Goal: Task Accomplishment & Management: Use online tool/utility

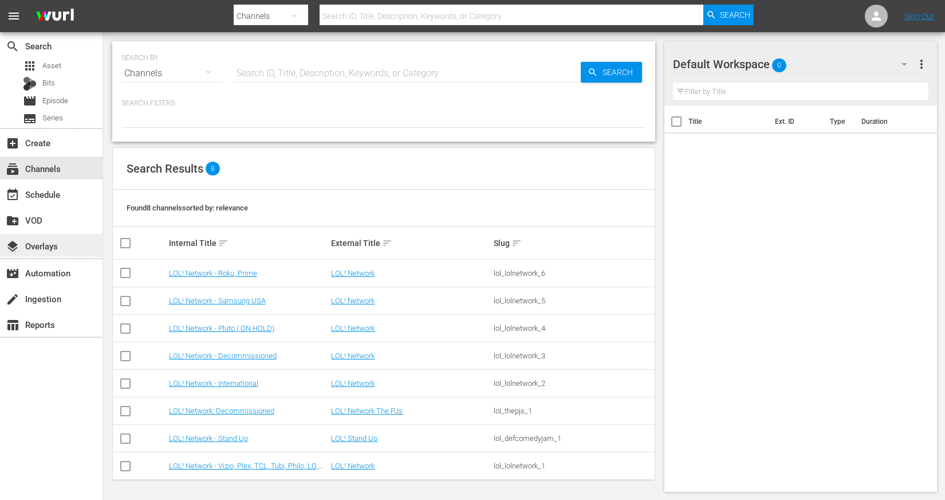
click at [58, 250] on div "layers Overlays" at bounding box center [51, 245] width 103 height 23
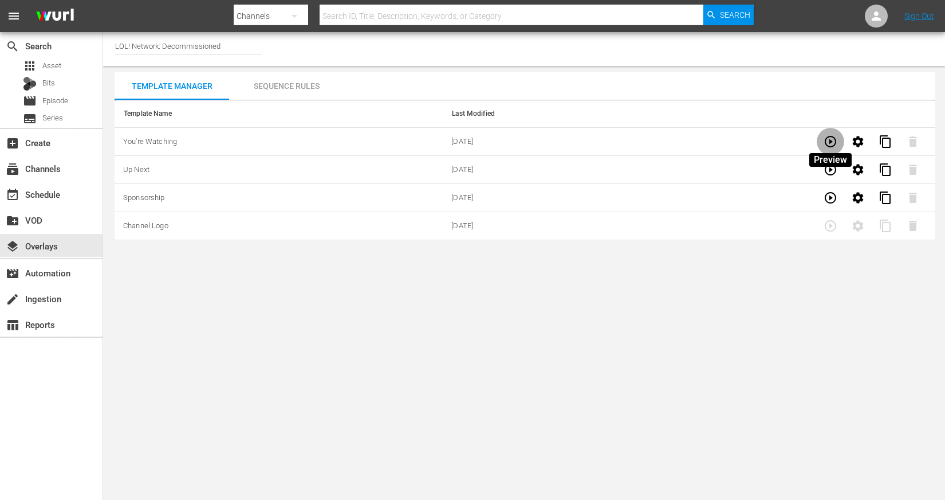
click at [831, 150] on button "button" at bounding box center [831, 142] width 28 height 28
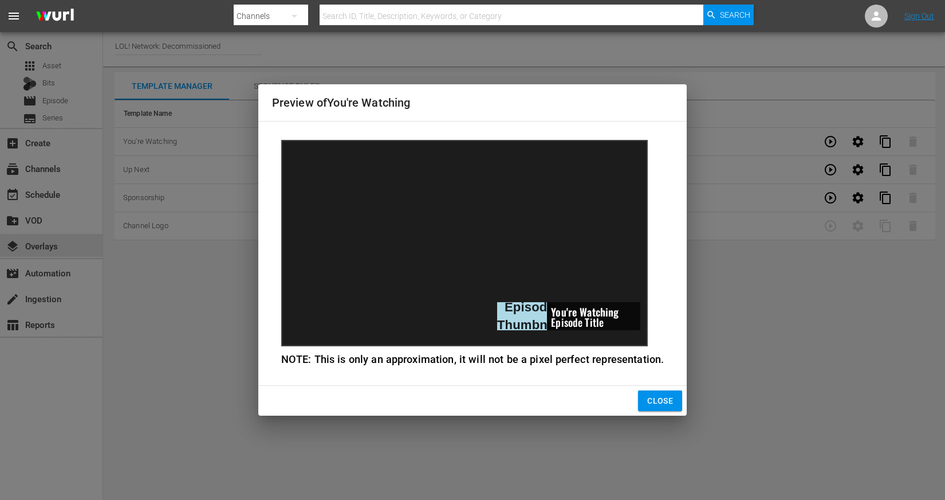
click at [667, 394] on span "Close" at bounding box center [660, 401] width 26 height 14
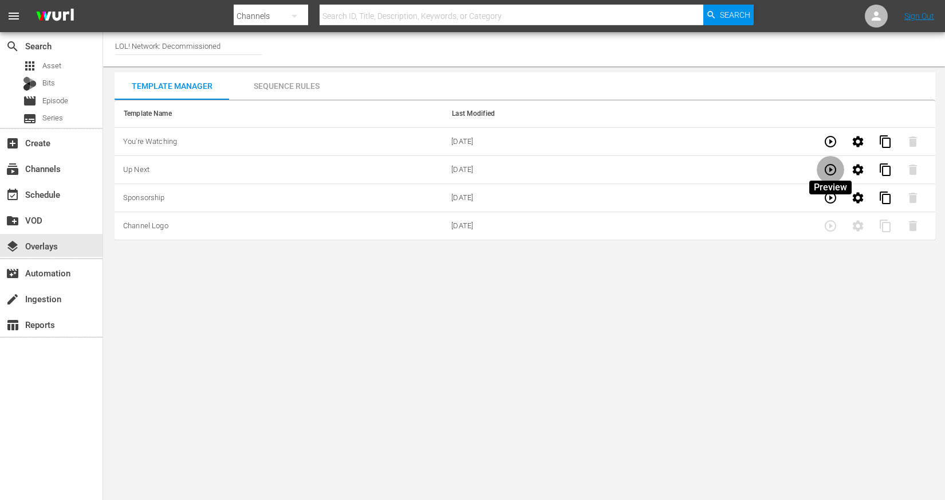
click at [827, 167] on icon "button" at bounding box center [831, 170] width 14 height 14
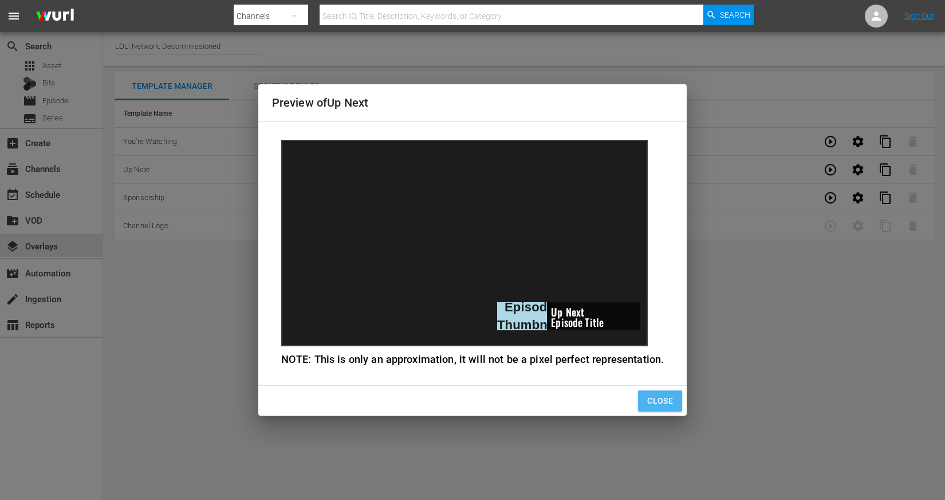
click at [654, 404] on span "Close" at bounding box center [660, 401] width 26 height 14
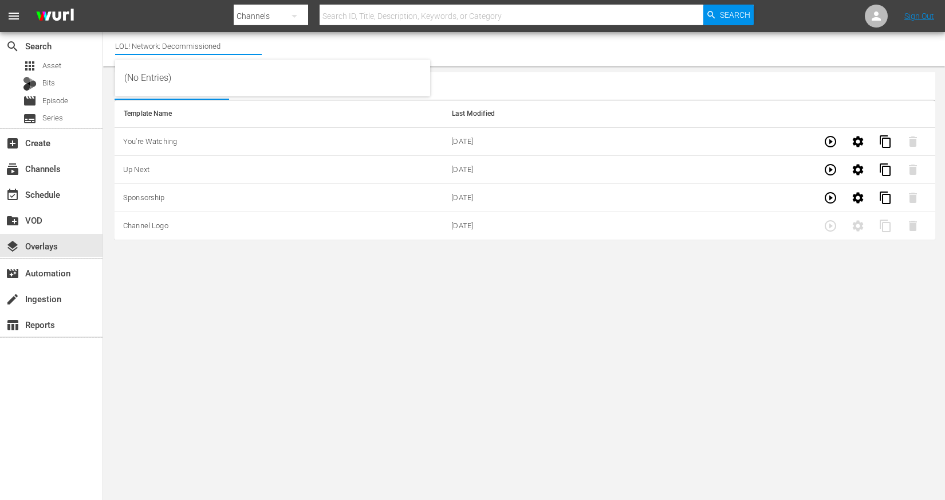
click at [164, 49] on input "LOL! Network: Decommissioned" at bounding box center [188, 46] width 147 height 28
drag, startPoint x: 164, startPoint y: 48, endPoint x: 398, endPoint y: 36, distance: 234.0
click at [398, 36] on div "Channel Title LOL! Network: Decommissioned" at bounding box center [524, 49] width 842 height 34
drag, startPoint x: 164, startPoint y: 45, endPoint x: 460, endPoint y: 26, distance: 295.6
click at [457, 25] on div "menu Search By Channels Search ID, Title, Description, Keywords, or Category Se…" at bounding box center [472, 123] width 945 height 246
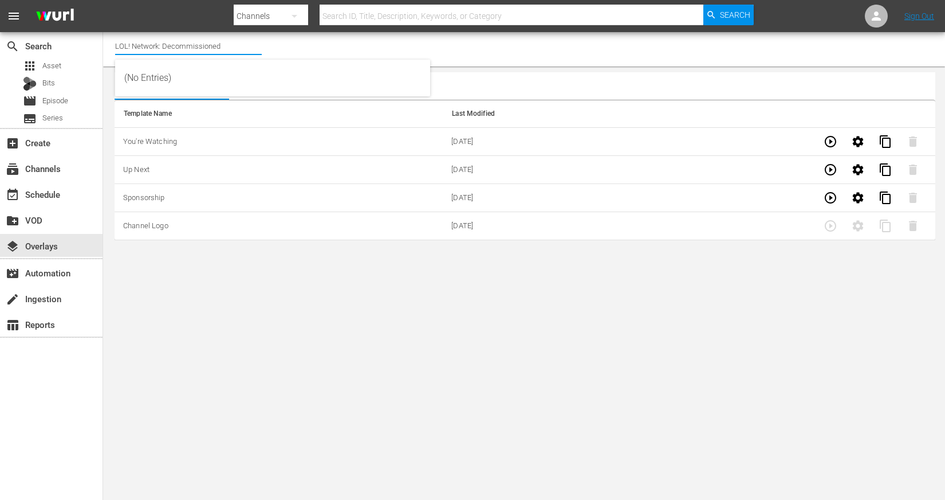
click at [222, 44] on input "LOL! Network: Decommissioned" at bounding box center [188, 46] width 147 height 28
drag, startPoint x: 163, startPoint y: 46, endPoint x: 249, endPoint y: 46, distance: 85.9
click at [249, 46] on input "LOL! Network: Decommissioned" at bounding box center [188, 46] width 147 height 28
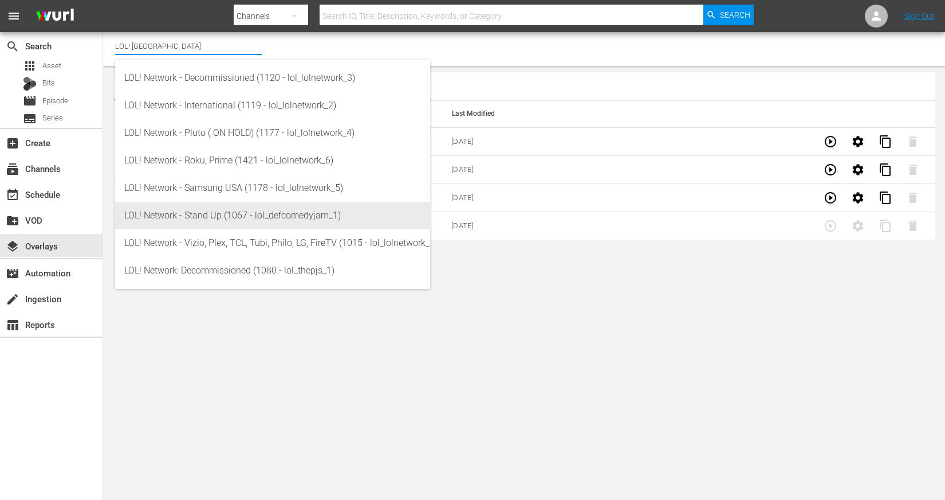
click at [190, 216] on div "LOL! Network - Stand Up (1067 - lol_defcomedyjam_1)" at bounding box center [272, 216] width 297 height 28
type input "LOL! Network - Stand Up (1067 - lol_defcomedyjam_1)"
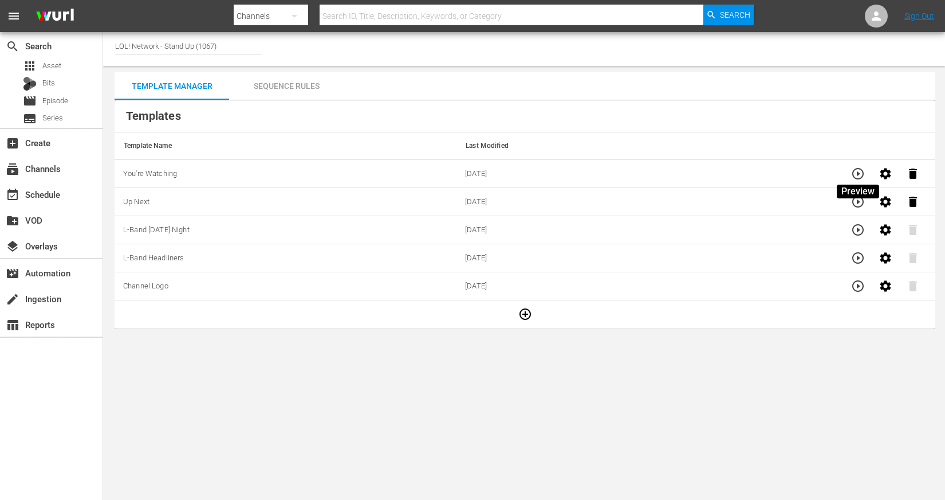
click at [853, 174] on icon "button" at bounding box center [858, 173] width 11 height 11
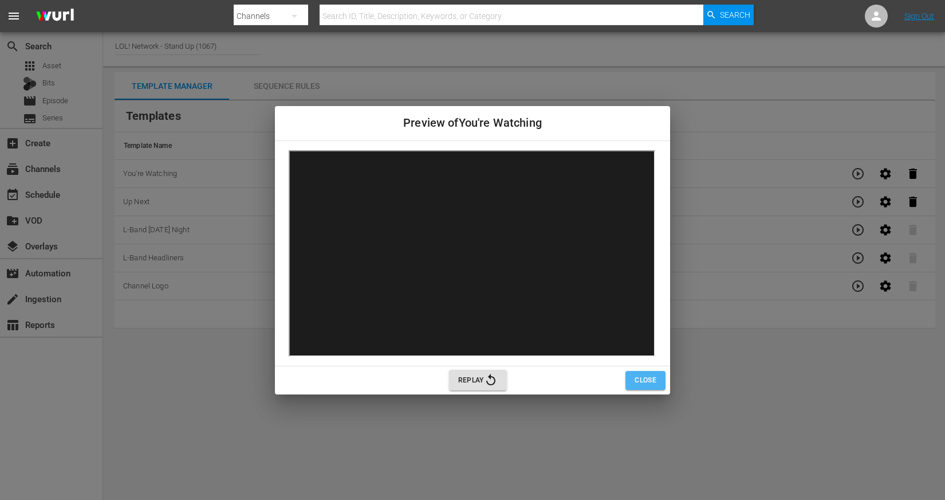
click at [650, 387] on button "Close" at bounding box center [646, 380] width 40 height 19
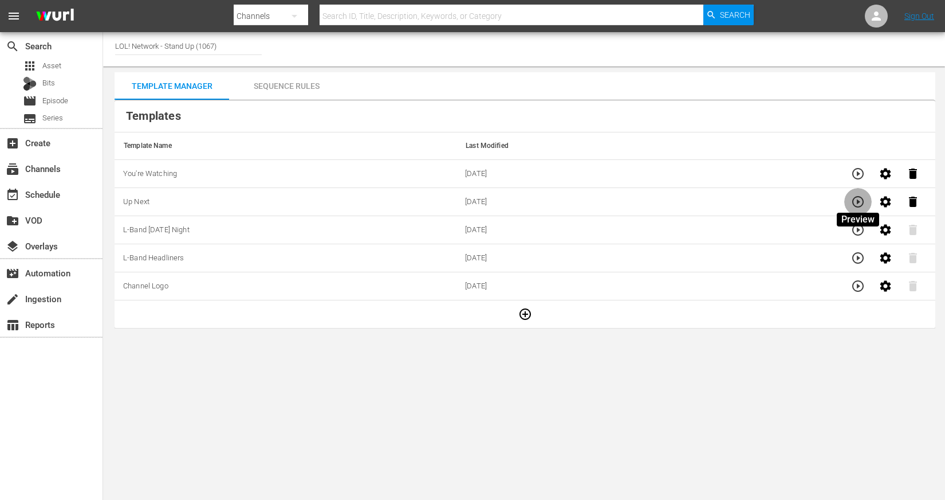
click at [863, 200] on icon "button" at bounding box center [858, 201] width 11 height 11
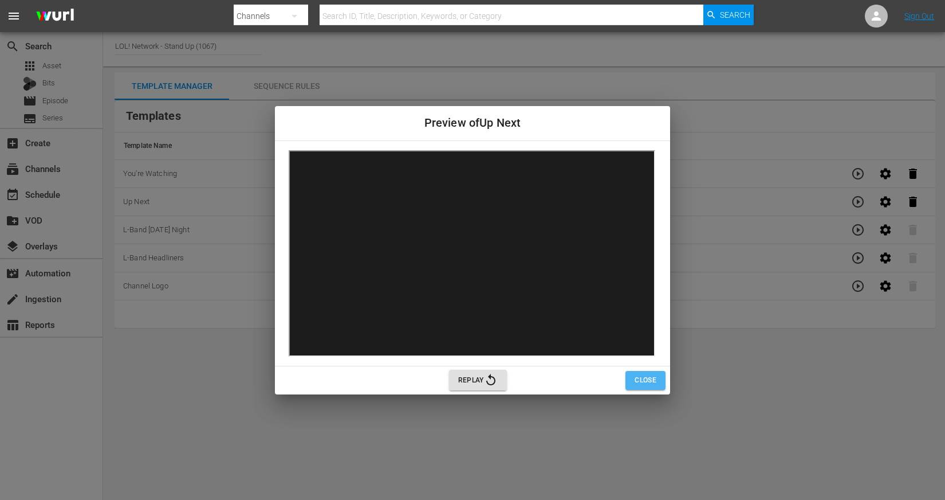
click at [643, 382] on span "Close" at bounding box center [646, 380] width 22 height 12
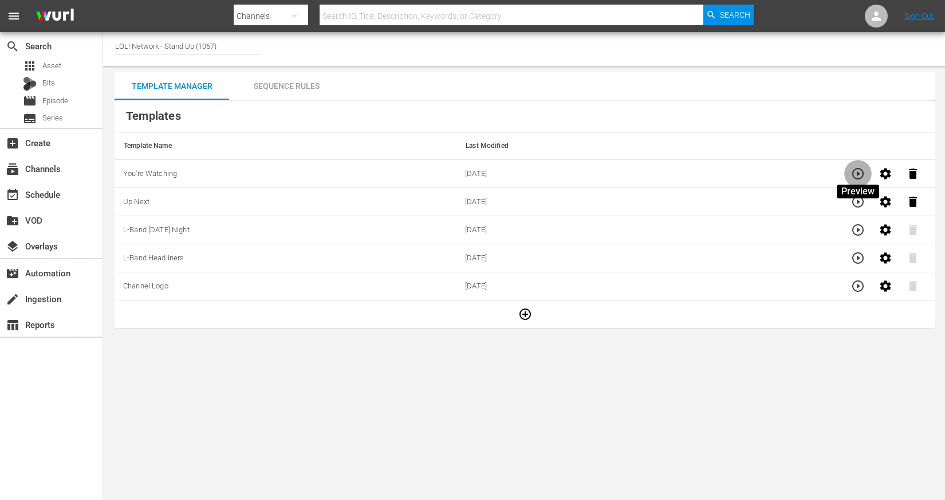
click at [855, 175] on icon "button" at bounding box center [858, 174] width 14 height 14
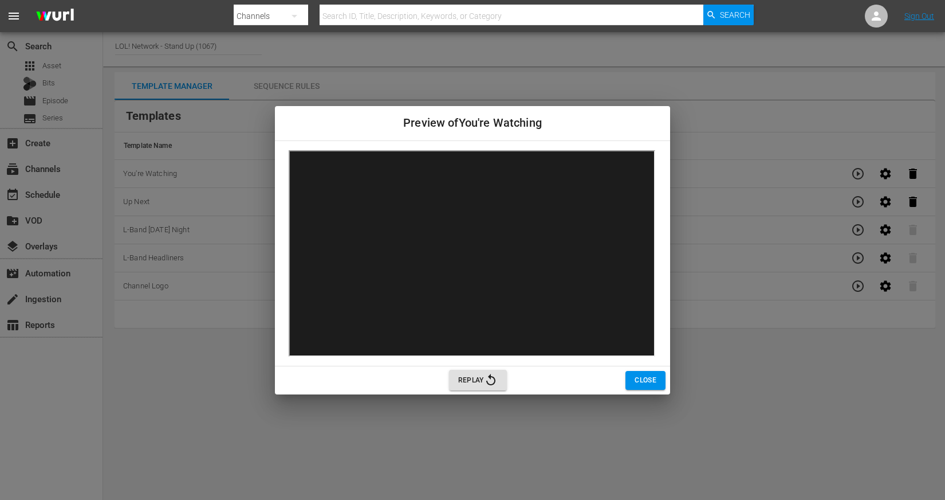
click at [645, 376] on span "Close" at bounding box center [646, 380] width 22 height 12
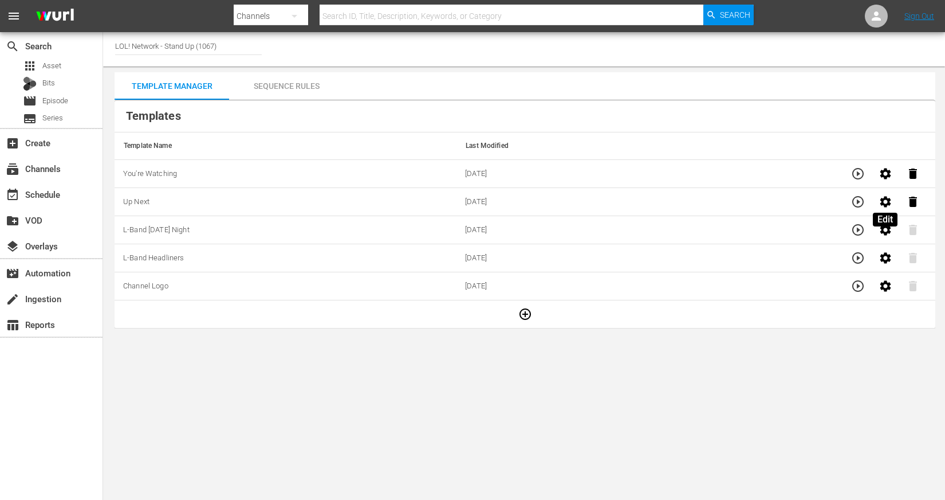
click at [885, 206] on icon "button" at bounding box center [886, 201] width 11 height 11
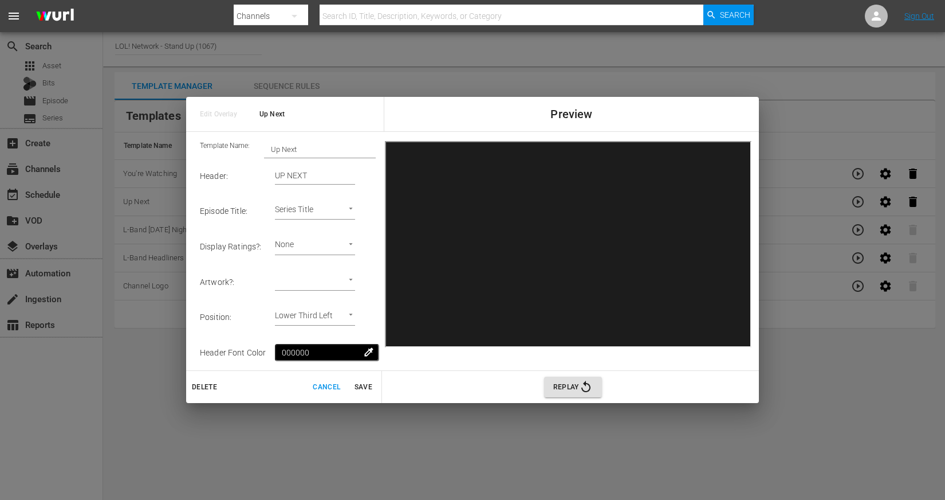
scroll to position [192, 0]
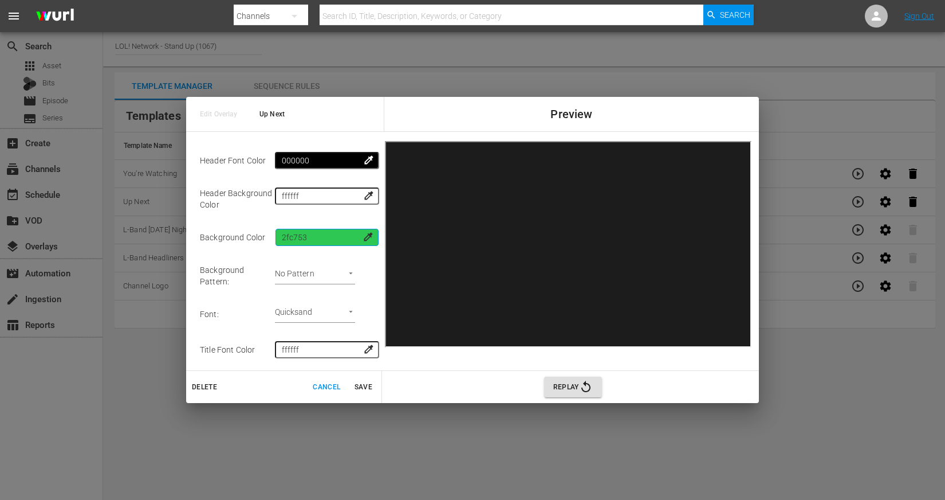
drag, startPoint x: 321, startPoint y: 237, endPoint x: 247, endPoint y: 238, distance: 73.9
click at [247, 238] on tr "Background Color 2fc753 colorize" at bounding box center [288, 237] width 176 height 36
click at [321, 193] on input "ffffff" at bounding box center [327, 195] width 103 height 17
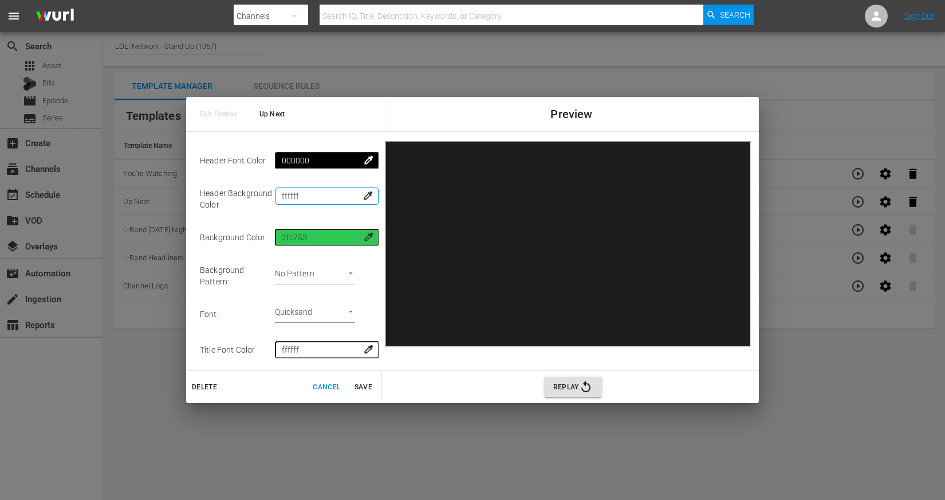
click at [321, 193] on input "ffffff" at bounding box center [327, 195] width 103 height 17
paste input "2fc753"
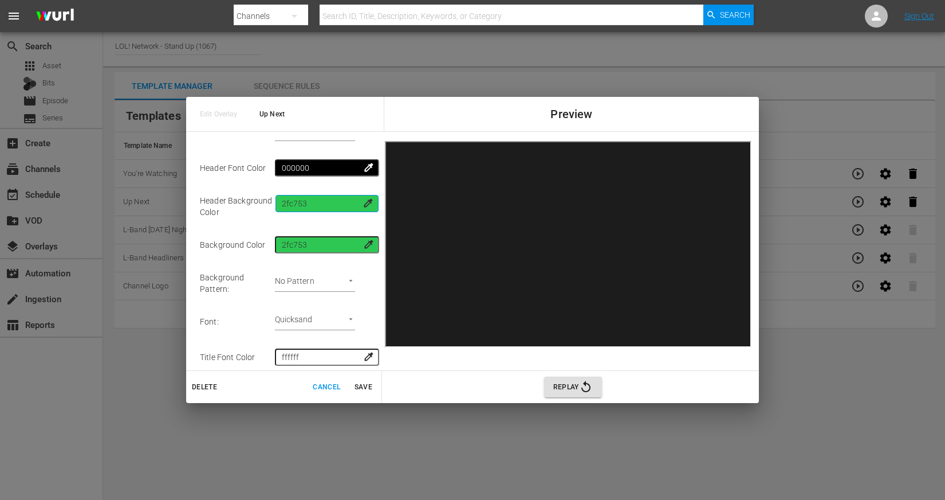
scroll to position [188, 0]
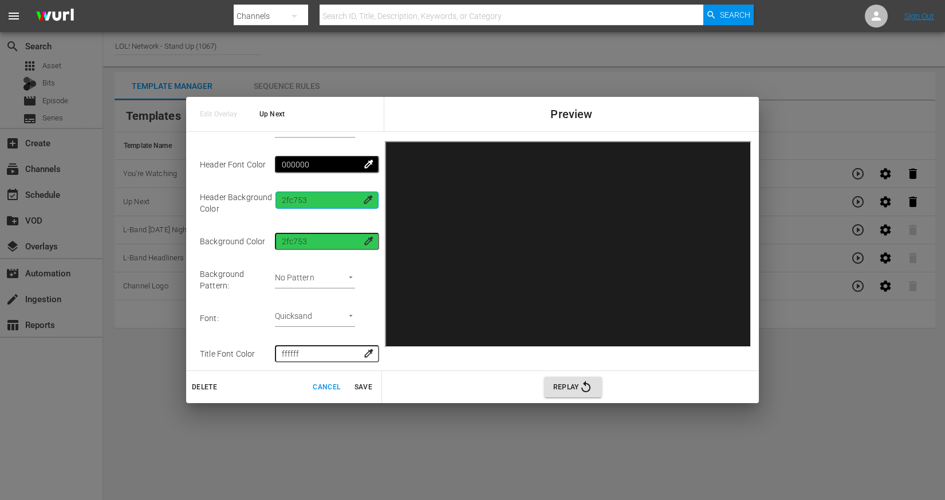
drag, startPoint x: 329, startPoint y: 198, endPoint x: 273, endPoint y: 198, distance: 56.1
click at [273, 198] on tr "Header Background Color 2fc753 colorize" at bounding box center [288, 202] width 176 height 41
click at [368, 198] on span "colorize" at bounding box center [368, 199] width 11 height 11
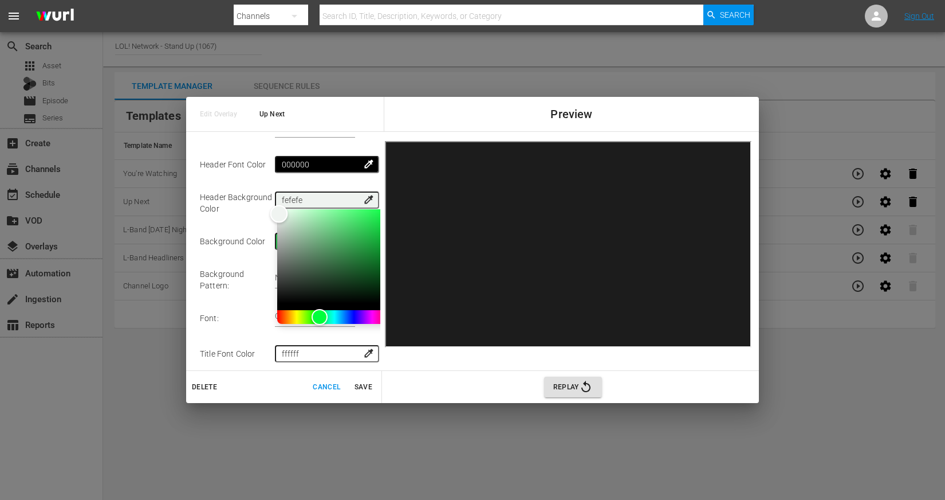
type input "ffffff"
drag, startPoint x: 279, startPoint y: 213, endPoint x: 268, endPoint y: 204, distance: 14.2
click at [268, 204] on tr "Header Background Color ffffff colorize" at bounding box center [288, 202] width 176 height 41
click at [247, 279] on td "Background Pattern :" at bounding box center [237, 279] width 75 height 41
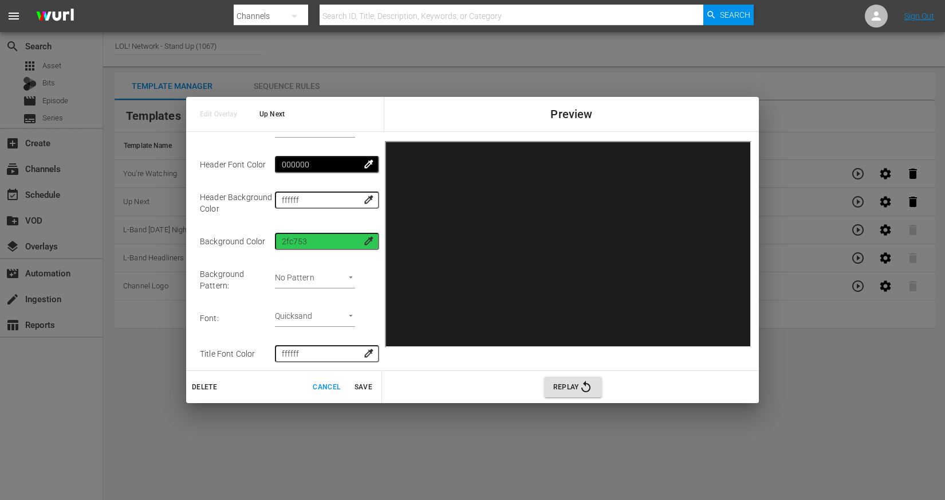
scroll to position [192, 0]
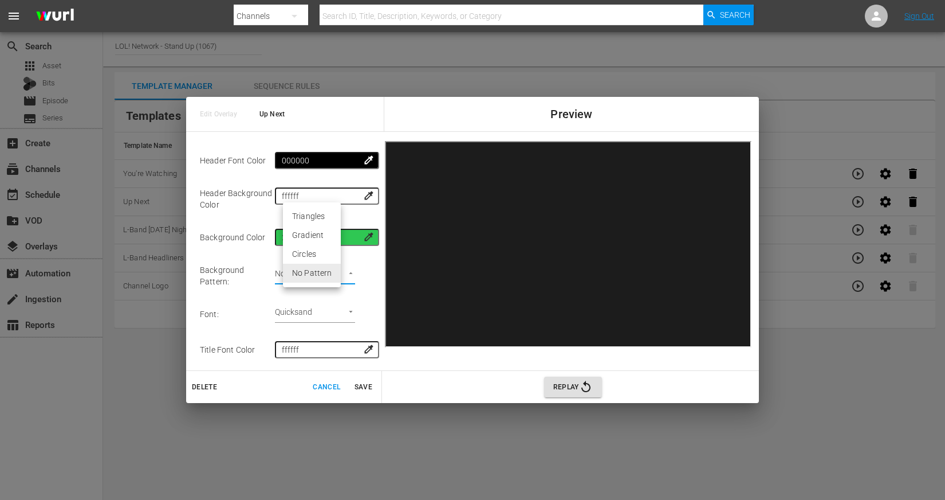
click at [324, 268] on body "menu Search By Channels Search ID, Title, Description, Keywords, or Category Se…" at bounding box center [472, 250] width 945 height 500
click at [226, 277] on div at bounding box center [472, 250] width 945 height 500
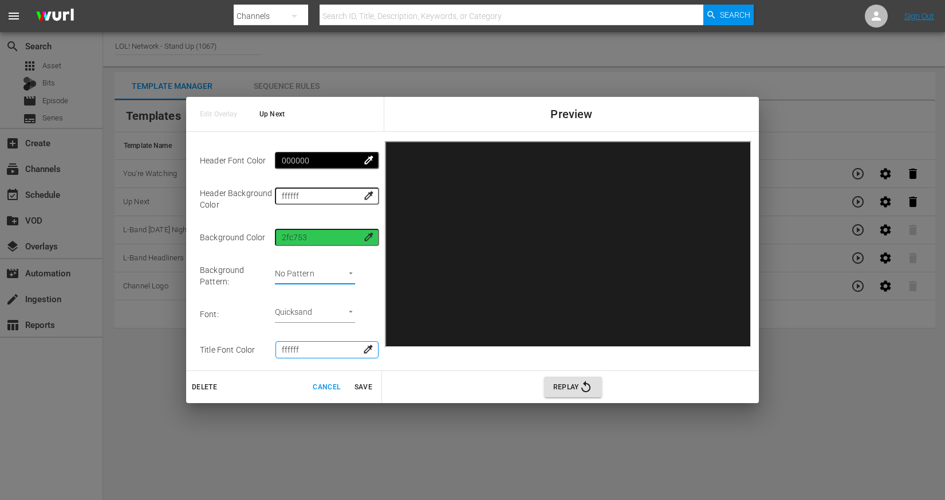
click at [331, 341] on input "ffffff" at bounding box center [327, 349] width 103 height 17
click at [253, 311] on td "Font :" at bounding box center [237, 314] width 75 height 36
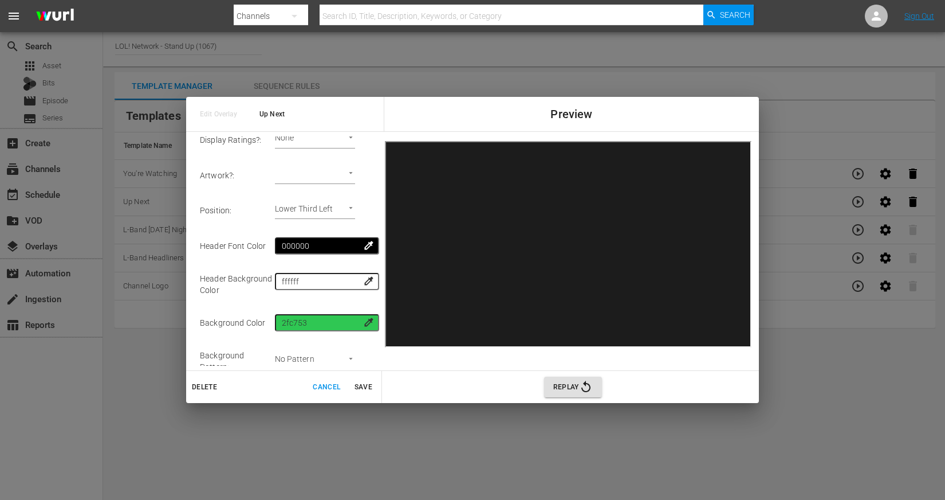
scroll to position [105, 0]
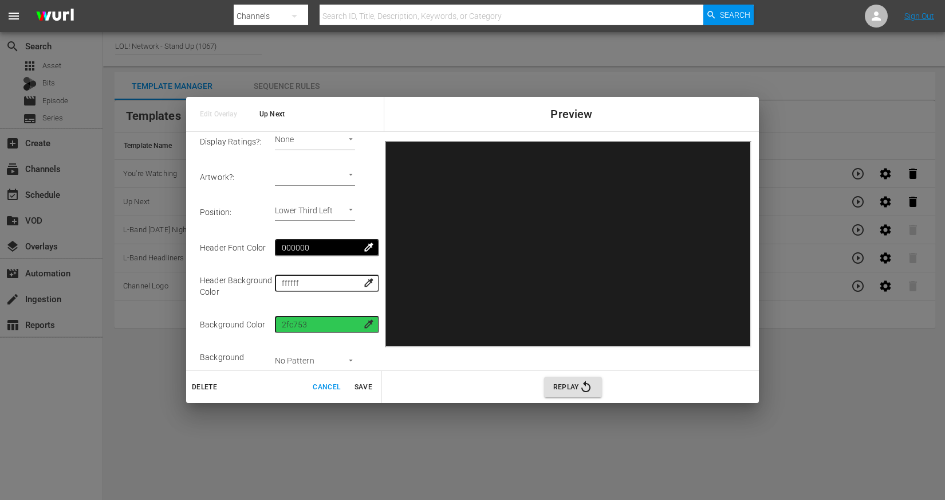
click at [258, 303] on td "Header Background Color" at bounding box center [237, 285] width 75 height 41
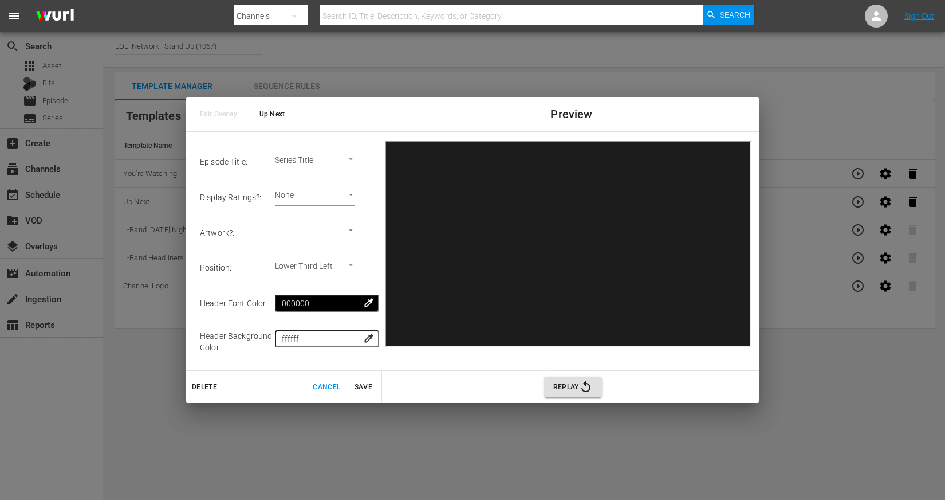
scroll to position [192, 0]
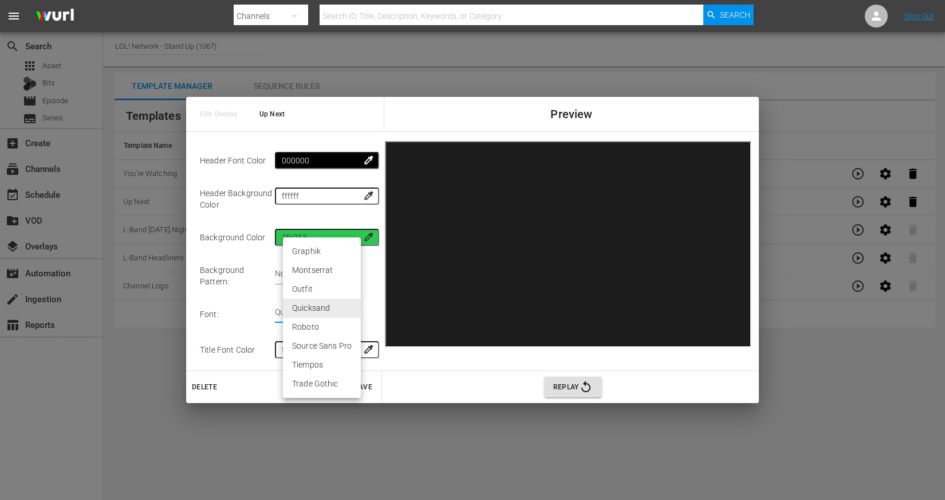
click at [348, 308] on body "menu Search By Channels Search ID, Title, Description, Keywords, or Category Se…" at bounding box center [472, 250] width 945 height 500
click at [320, 381] on li "Trade Gothic" at bounding box center [322, 383] width 78 height 19
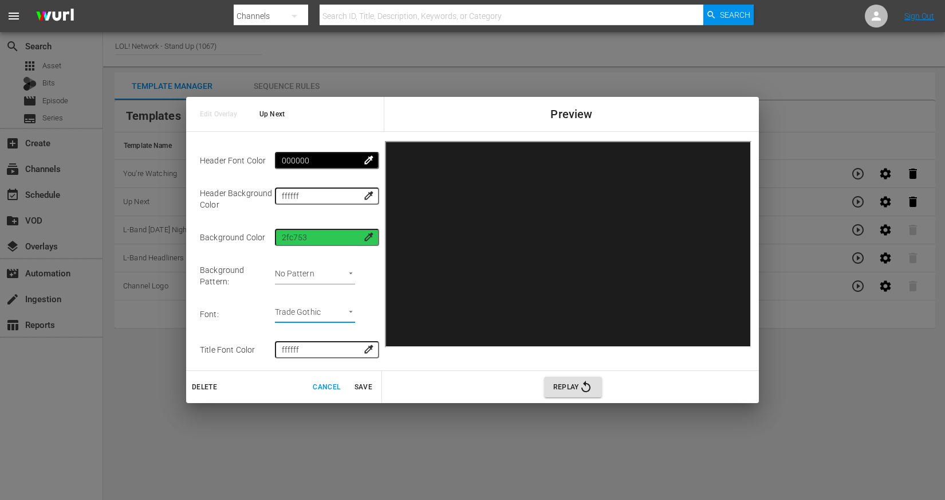
click at [325, 308] on body "menu Search By Channels Search ID, Title, Description, Keywords, or Category Se…" at bounding box center [472, 250] width 945 height 500
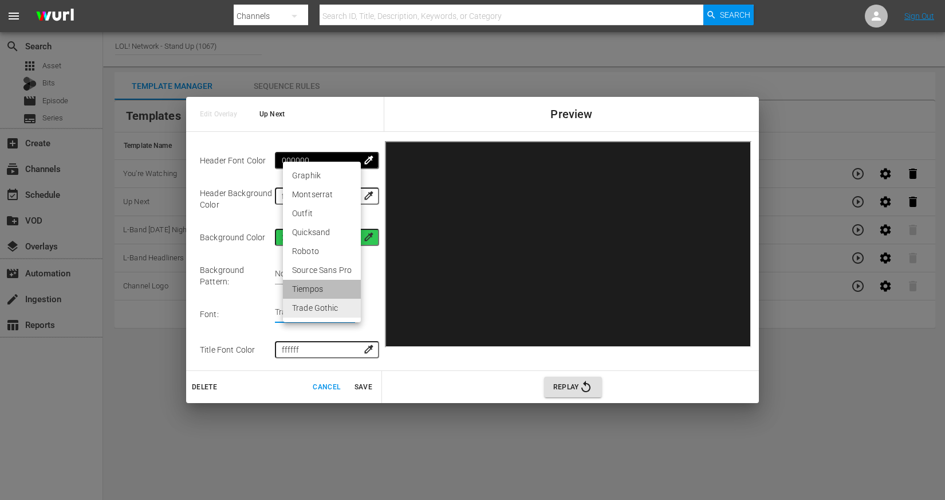
click at [325, 286] on li "Tiempos" at bounding box center [322, 289] width 78 height 19
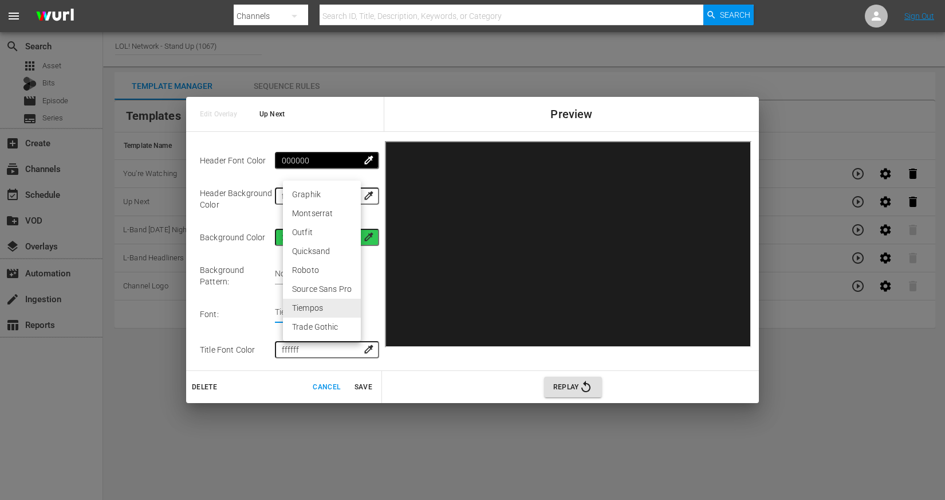
click at [332, 305] on body "menu Search By Channels Search ID, Title, Description, Keywords, or Category Se…" at bounding box center [472, 250] width 945 height 500
click at [331, 269] on li "Roboto" at bounding box center [322, 270] width 78 height 19
click at [327, 312] on body "menu Search By Channels Search ID, Title, Description, Keywords, or Category Se…" at bounding box center [472, 250] width 945 height 500
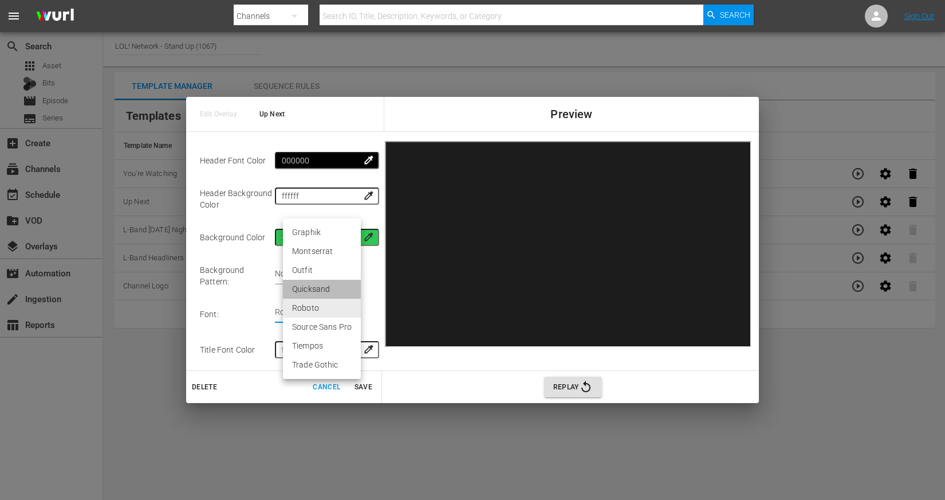
click at [325, 287] on li "Quicksand" at bounding box center [322, 289] width 78 height 19
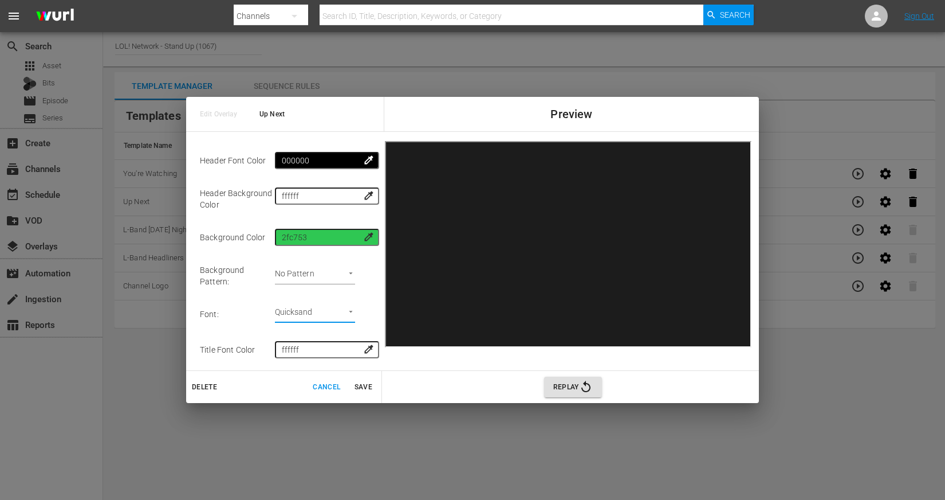
click at [322, 304] on body "menu Search By Channels Search ID, Title, Description, Keywords, or Category Se…" at bounding box center [472, 250] width 945 height 500
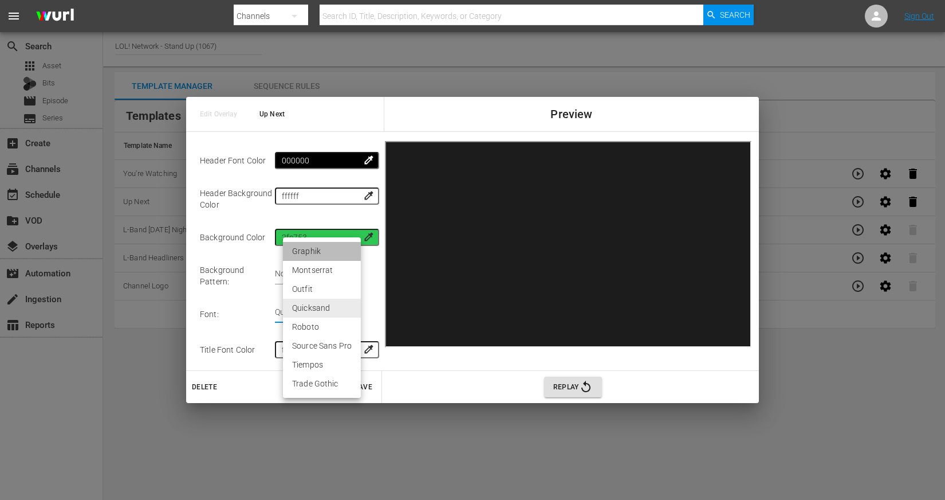
click at [327, 252] on li "Graphik" at bounding box center [322, 251] width 78 height 19
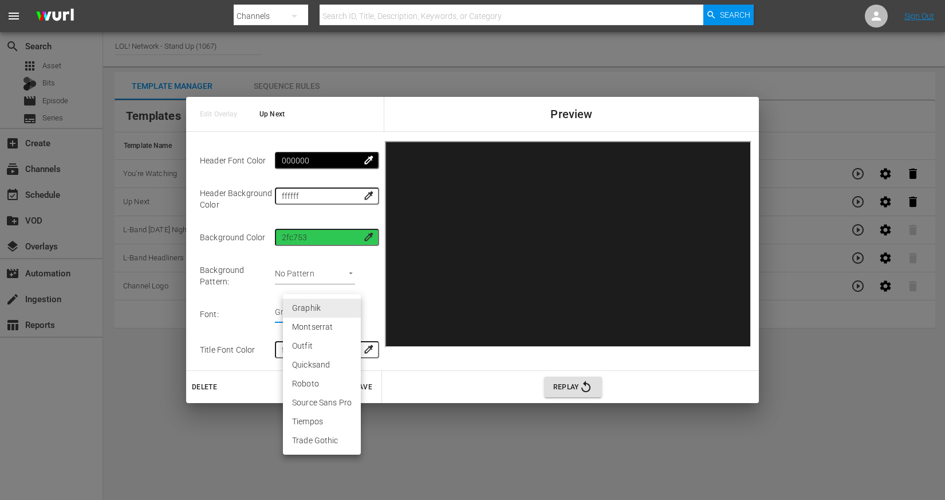
click at [328, 307] on body "menu Search By Channels Search ID, Title, Description, Keywords, or Category Se…" at bounding box center [472, 250] width 945 height 500
click at [324, 328] on li "Montserrat" at bounding box center [322, 326] width 78 height 19
click at [335, 309] on body "menu Search By Channels Search ID, Title, Description, Keywords, or Category Se…" at bounding box center [472, 250] width 945 height 500
click at [323, 321] on li "Outfit" at bounding box center [322, 326] width 78 height 19
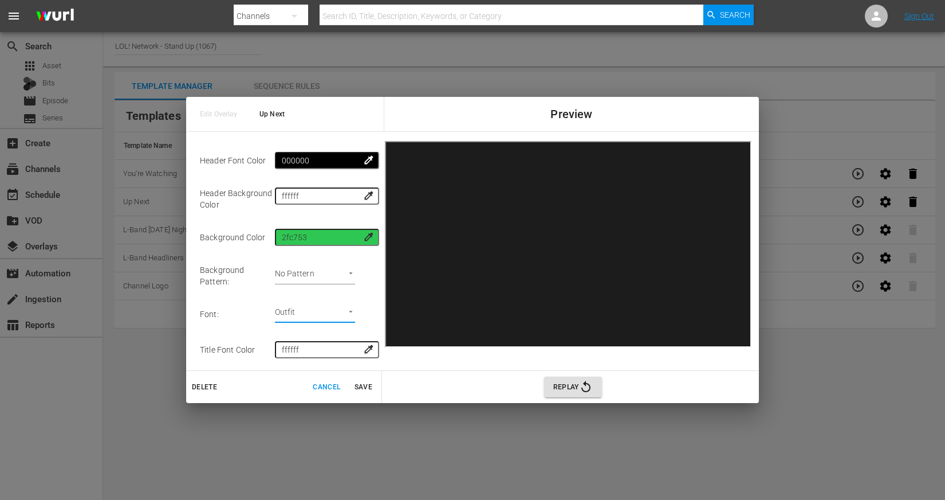
click at [333, 310] on body "menu Search By Channels Search ID, Title, Description, Keywords, or Category Se…" at bounding box center [472, 250] width 945 height 500
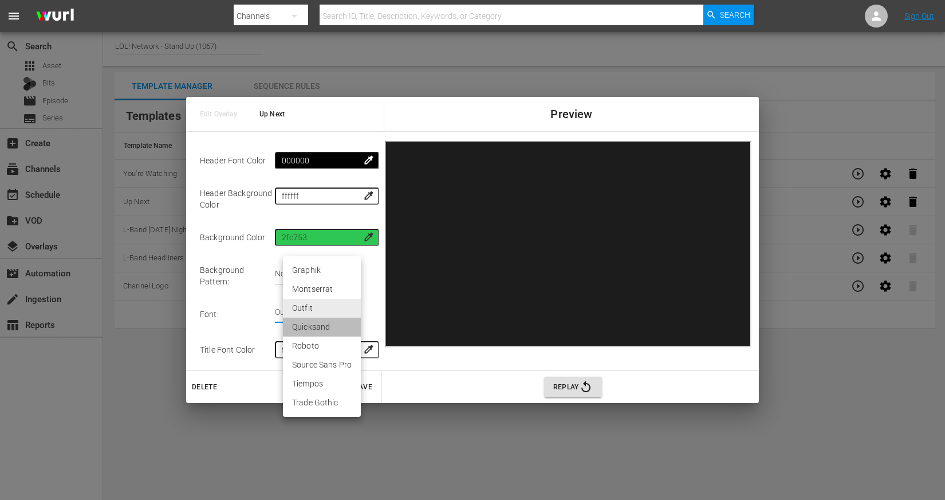
click at [325, 324] on li "Quicksand" at bounding box center [322, 326] width 78 height 19
type input "quicksand"
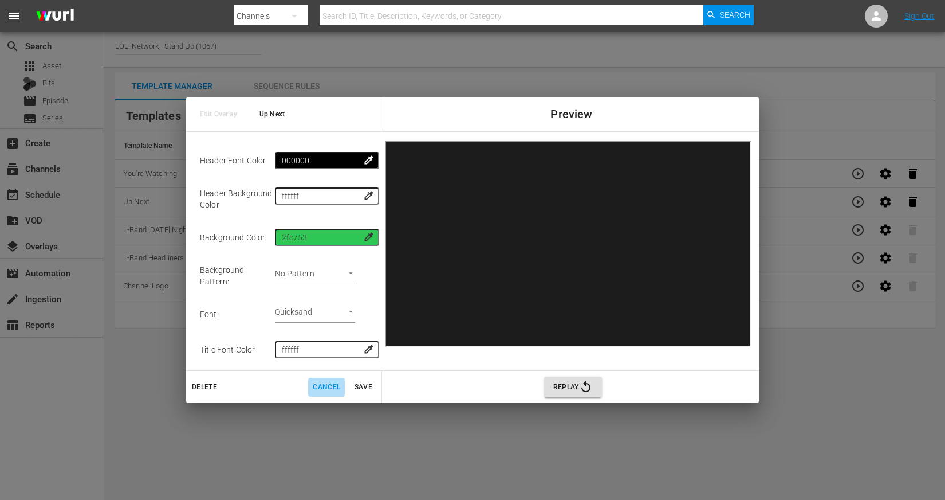
click at [325, 383] on span "Cancel" at bounding box center [327, 387] width 28 height 12
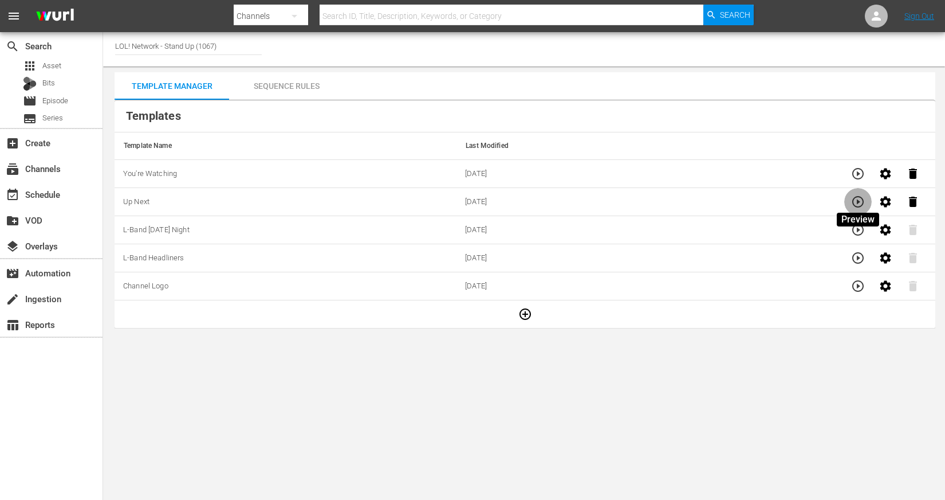
click at [861, 200] on icon "button" at bounding box center [858, 202] width 14 height 14
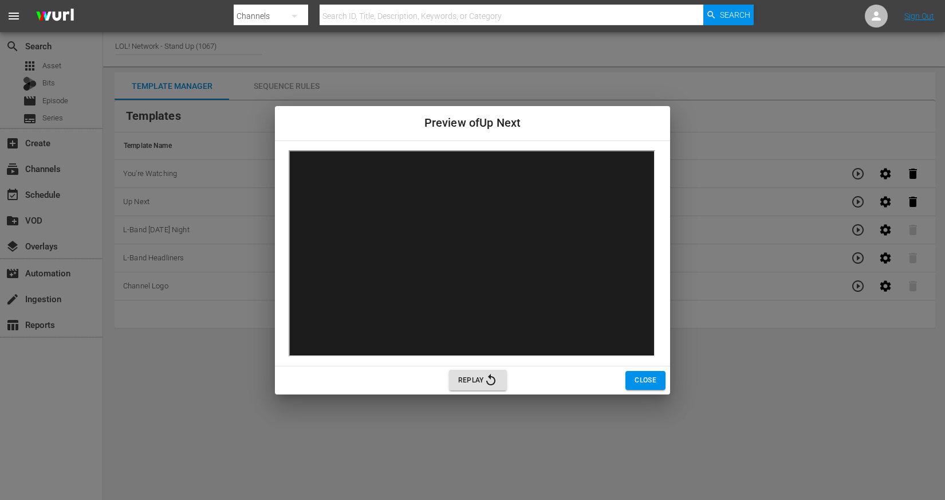
click at [668, 388] on div "Replay" at bounding box center [758, 380] width 619 height 21
click at [660, 375] on button "Close" at bounding box center [646, 380] width 40 height 19
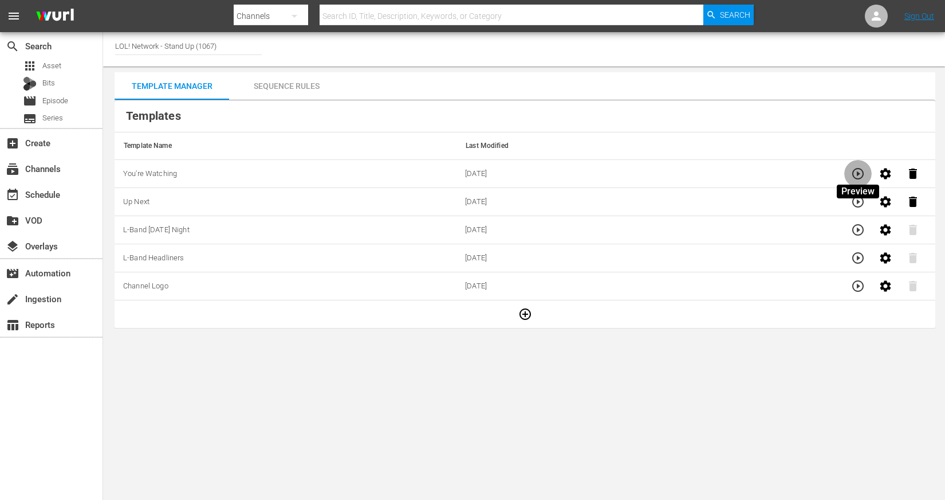
click at [857, 174] on icon "button" at bounding box center [858, 174] width 14 height 14
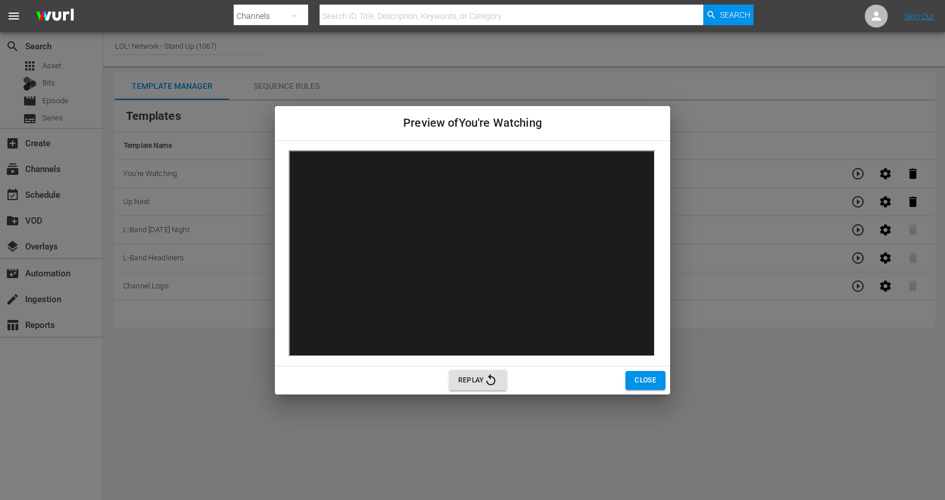
click at [480, 381] on span "Replay" at bounding box center [478, 380] width 40 height 14
click at [481, 378] on span "Replay" at bounding box center [478, 380] width 40 height 14
click at [473, 382] on span "Replay" at bounding box center [478, 380] width 40 height 14
click at [637, 380] on span "Close" at bounding box center [646, 380] width 22 height 12
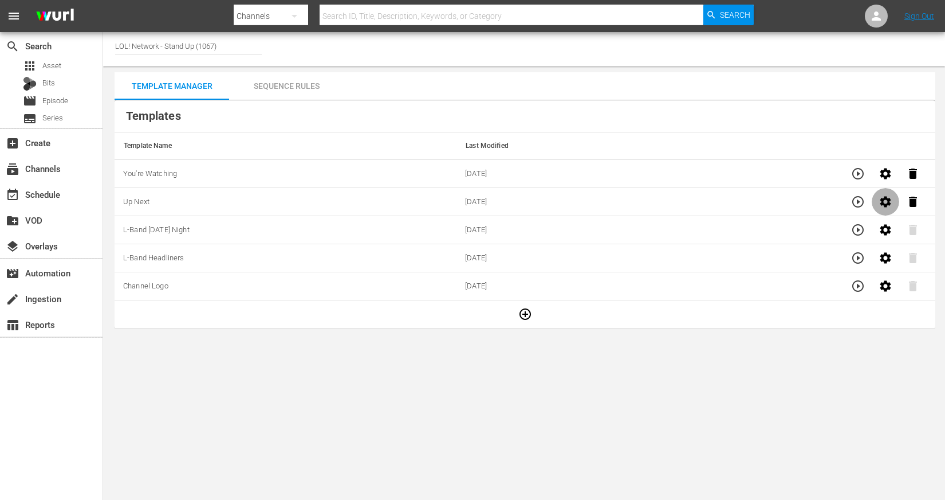
click at [882, 204] on icon "button" at bounding box center [886, 201] width 11 height 11
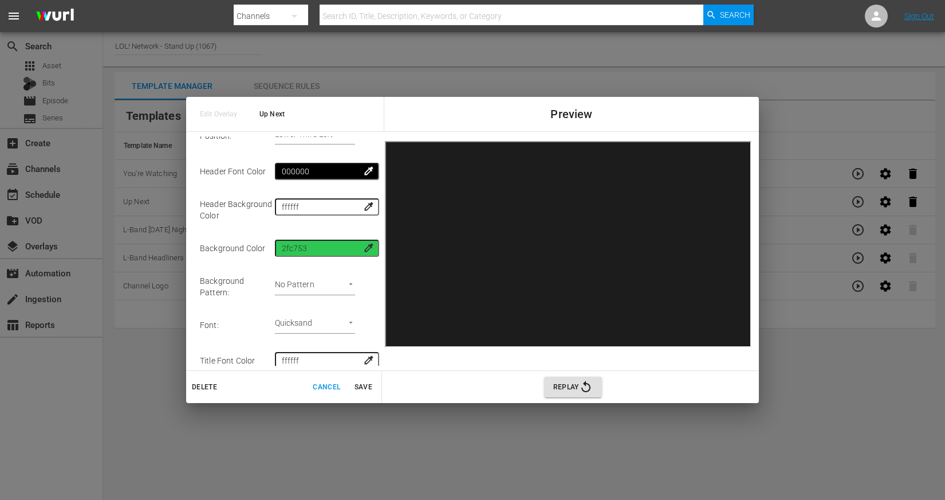
scroll to position [192, 0]
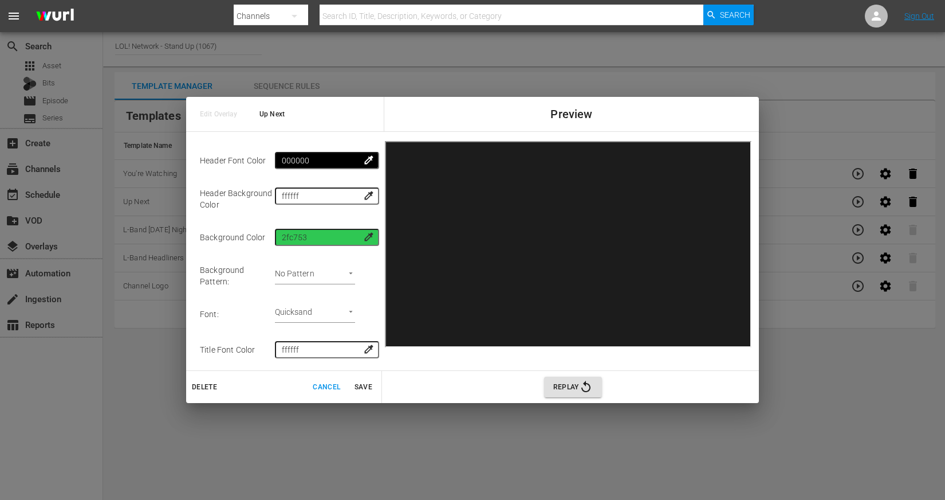
click at [340, 304] on body "menu Search By Channels Search ID, Title, Description, Keywords, or Category Se…" at bounding box center [472, 250] width 945 height 500
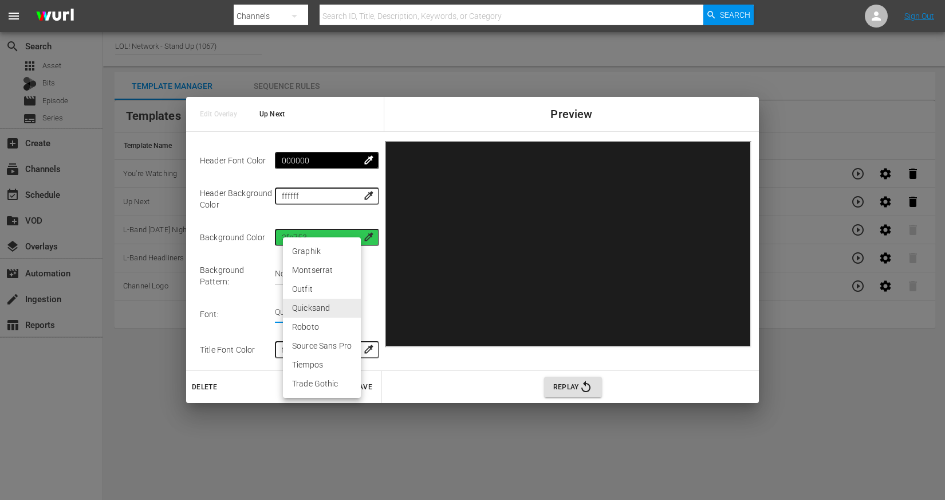
click at [255, 300] on div at bounding box center [472, 250] width 945 height 500
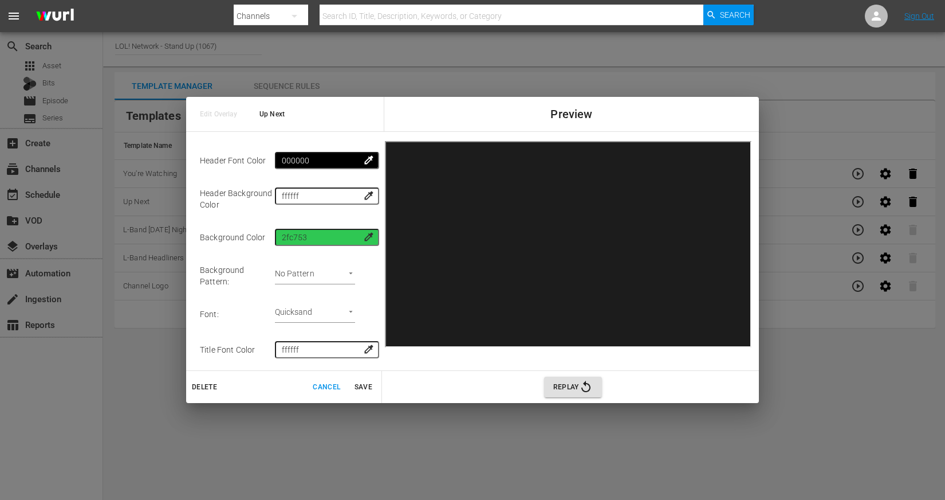
click at [238, 296] on td "Font :" at bounding box center [237, 314] width 75 height 36
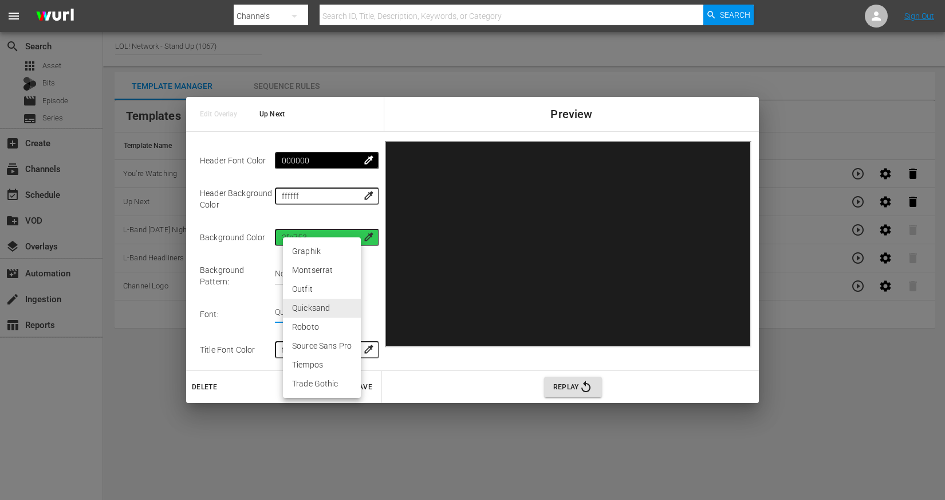
click at [333, 308] on body "menu Search By Channels Search ID, Title, Description, Keywords, or Category Se…" at bounding box center [472, 250] width 945 height 500
click at [327, 355] on li "Tiempos" at bounding box center [322, 364] width 78 height 19
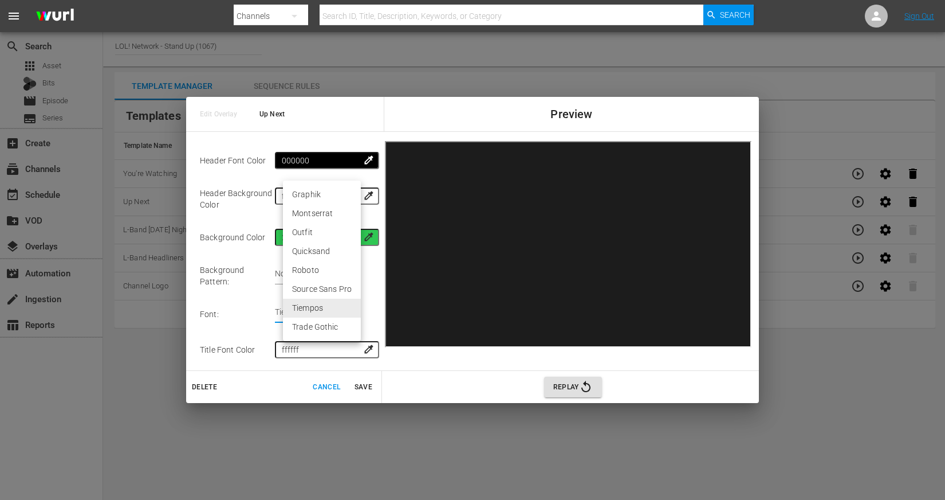
click at [356, 310] on body "menu Search By Channels Search ID, Title, Description, Keywords, or Category Se…" at bounding box center [472, 250] width 945 height 500
click at [337, 321] on li "Trade Gothic" at bounding box center [322, 326] width 78 height 19
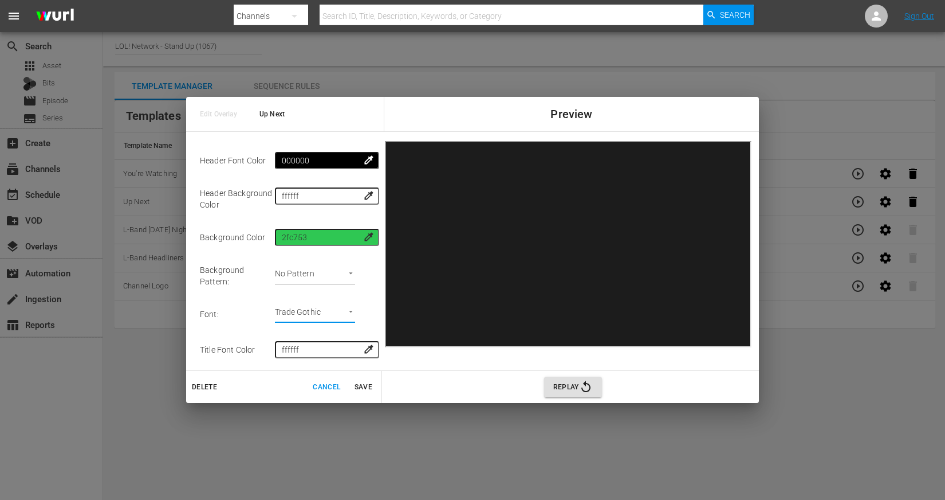
click at [336, 301] on body "menu Search By Channels Search ID, Title, Description, Keywords, or Category Se…" at bounding box center [472, 250] width 945 height 500
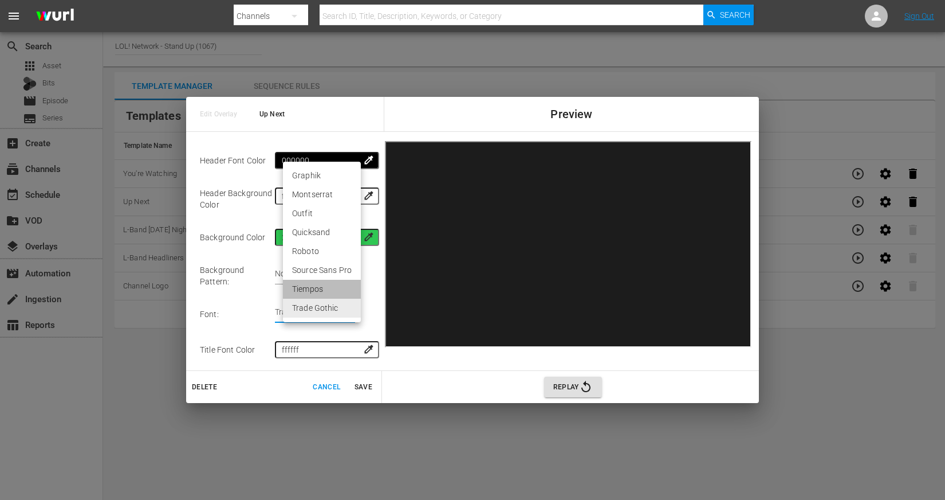
click at [334, 285] on li "Tiempos" at bounding box center [322, 289] width 78 height 19
type input "tiempos"
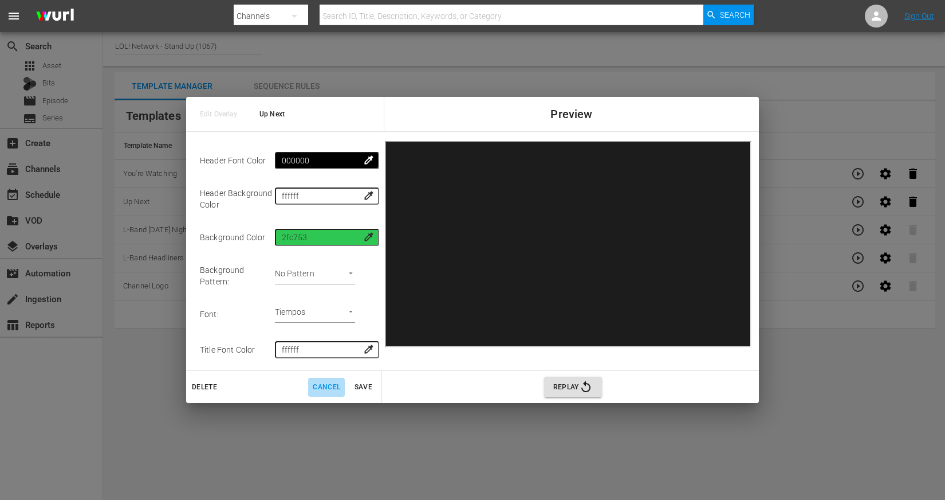
click at [325, 386] on span "Cancel" at bounding box center [327, 387] width 28 height 12
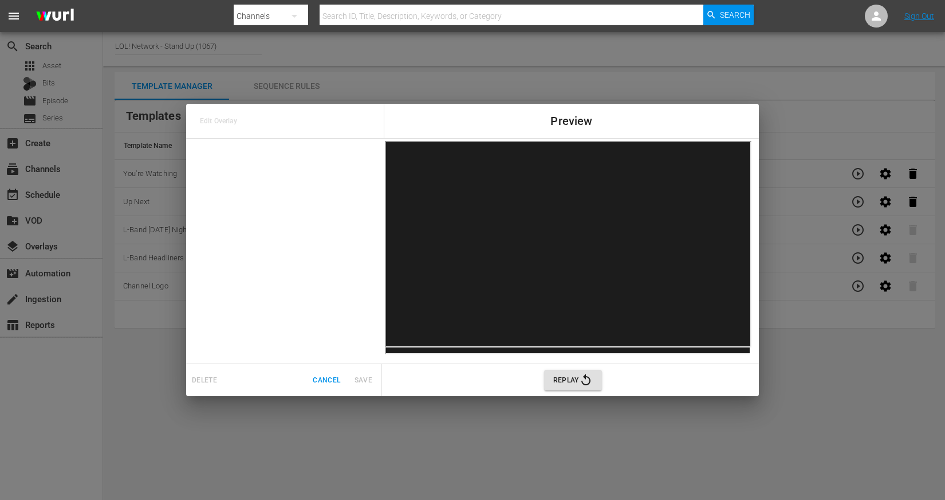
scroll to position [0, 0]
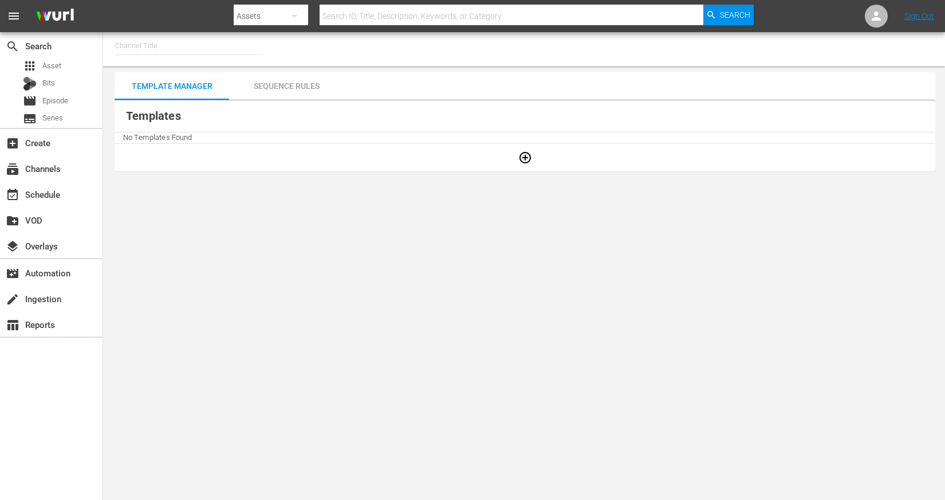
type input "LOL! Network - Stand Up (1067)"
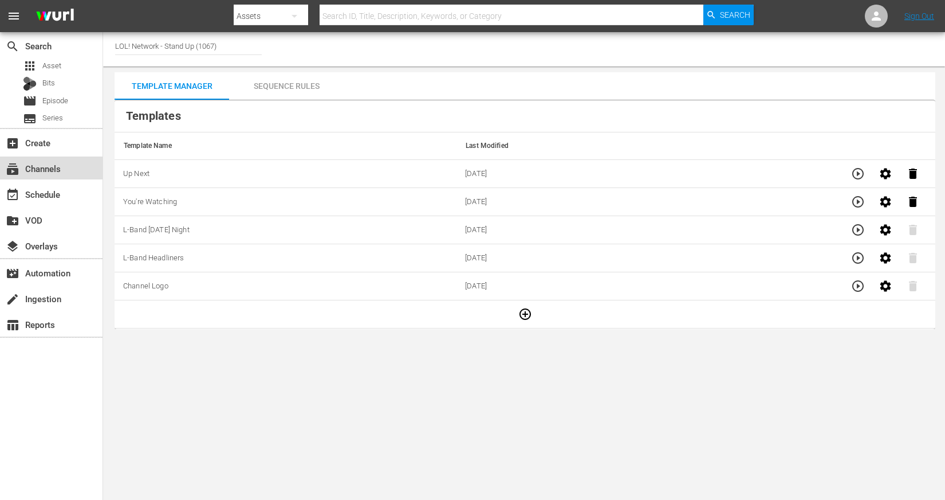
click at [40, 159] on div "subscriptions Channels" at bounding box center [51, 167] width 103 height 23
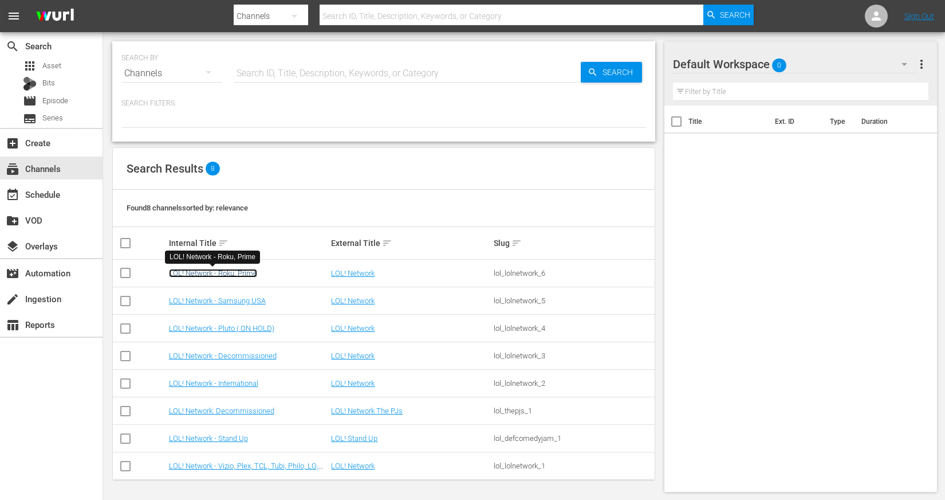
click at [220, 274] on link "LOL! Network - Roku, Prime" at bounding box center [213, 273] width 88 height 9
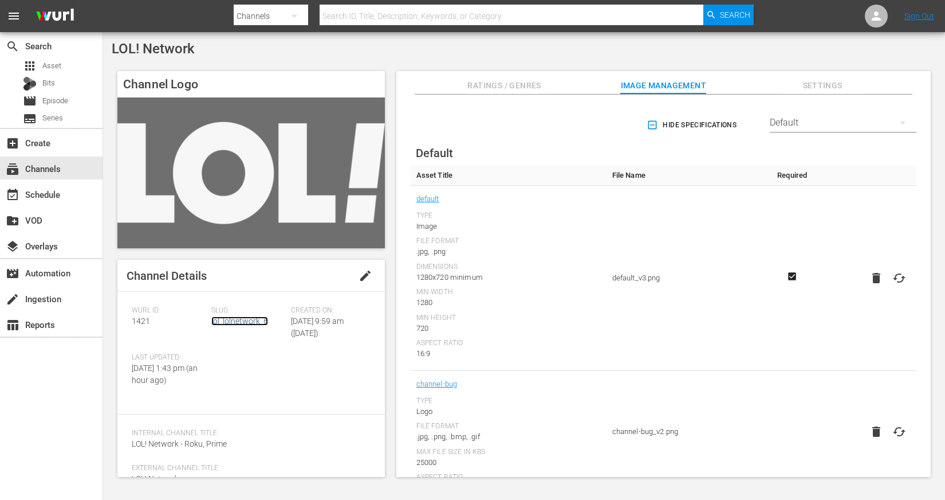
click at [252, 319] on link "lol_lolnetwork_6" at bounding box center [239, 320] width 57 height 9
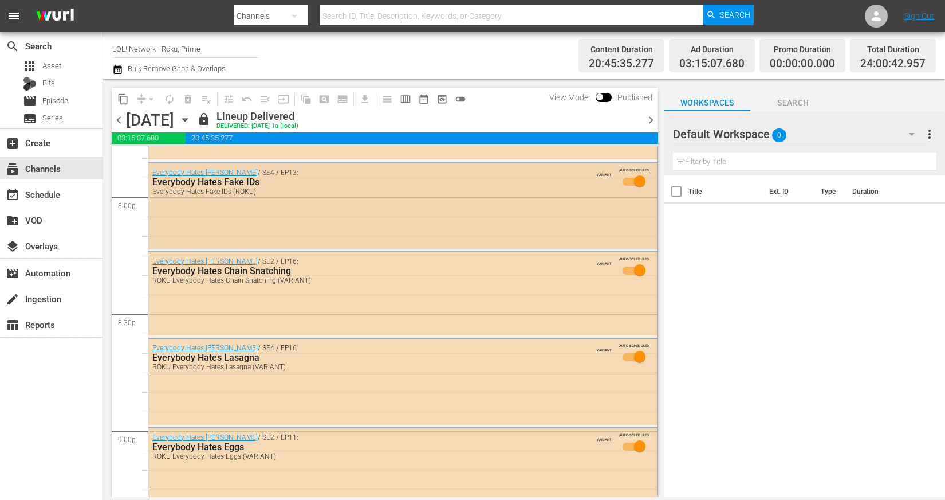
scroll to position [4628, 0]
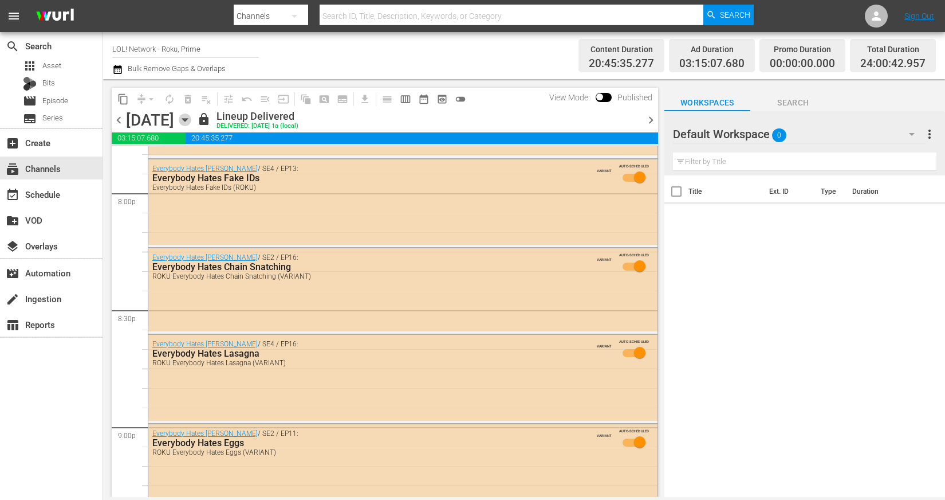
click at [191, 123] on icon "button" at bounding box center [185, 119] width 13 height 13
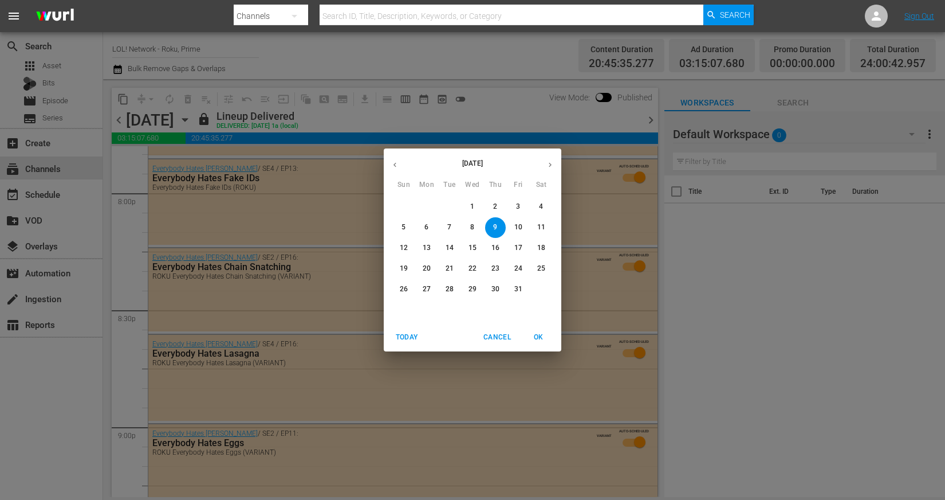
click at [50, 235] on div "[DATE] Sun Mon Tue Wed Thu Fri Sat 28 29 30 1 2 3 4 5 6 7 8 9 10 11 12 13 14 15…" at bounding box center [472, 250] width 945 height 500
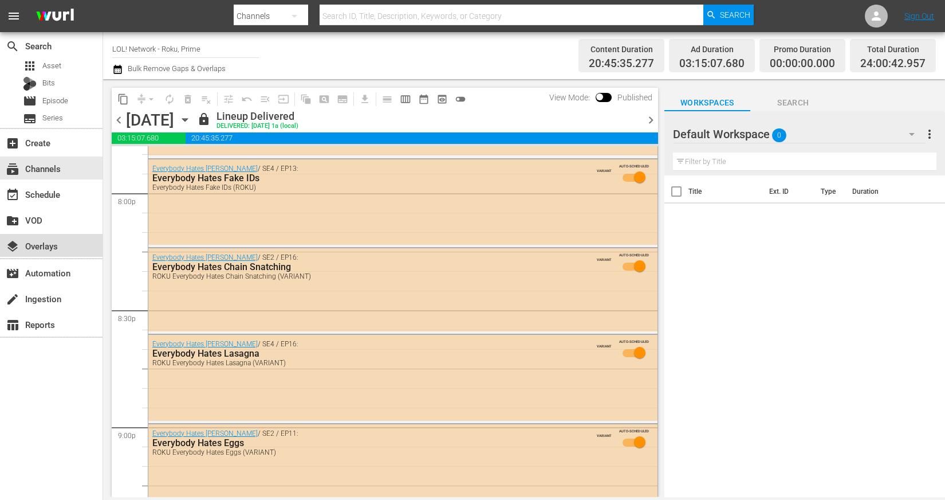
click at [56, 241] on div "layers Overlays" at bounding box center [32, 244] width 64 height 10
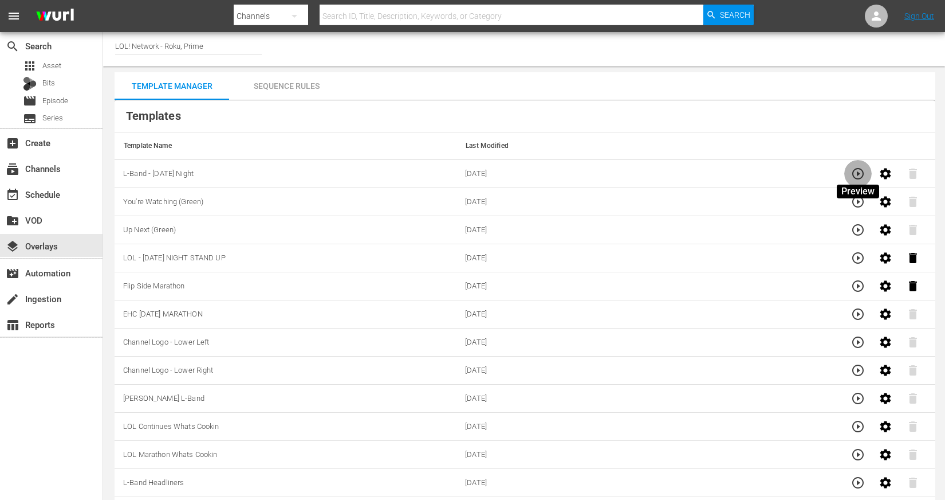
click at [854, 177] on icon "button" at bounding box center [858, 174] width 14 height 14
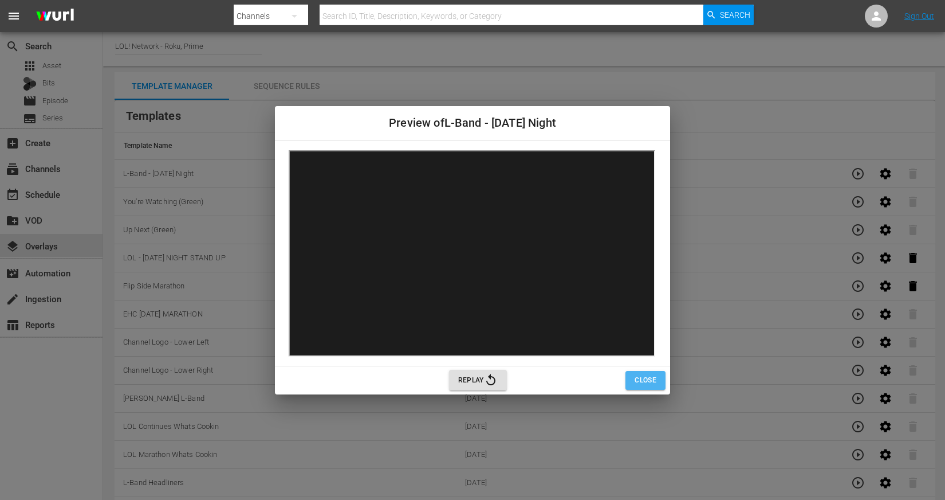
click at [655, 380] on span "Close" at bounding box center [646, 380] width 22 height 12
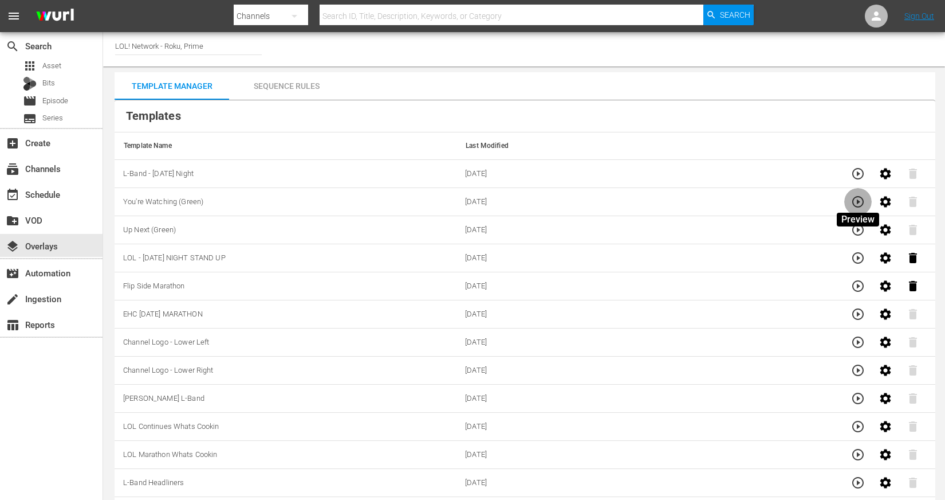
click at [854, 205] on icon "button" at bounding box center [858, 201] width 11 height 11
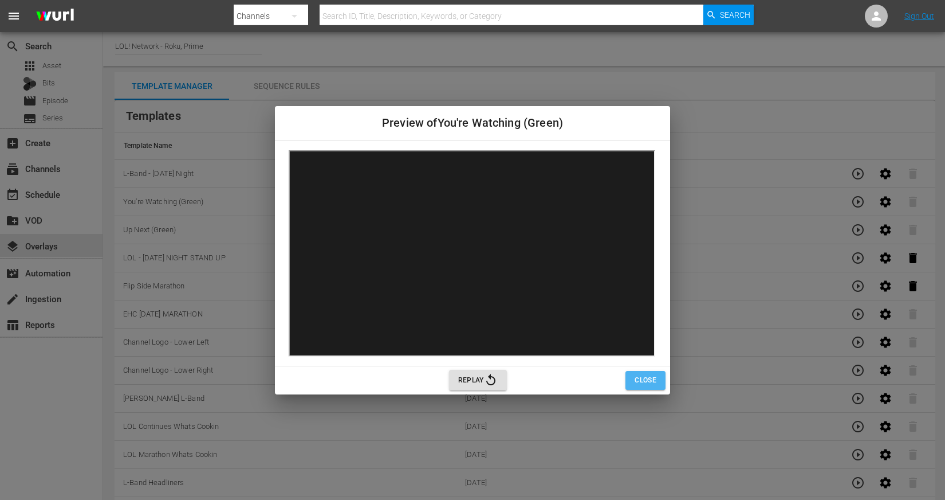
click at [643, 380] on span "Close" at bounding box center [646, 380] width 22 height 12
